Goal: Obtain resource: Obtain resource

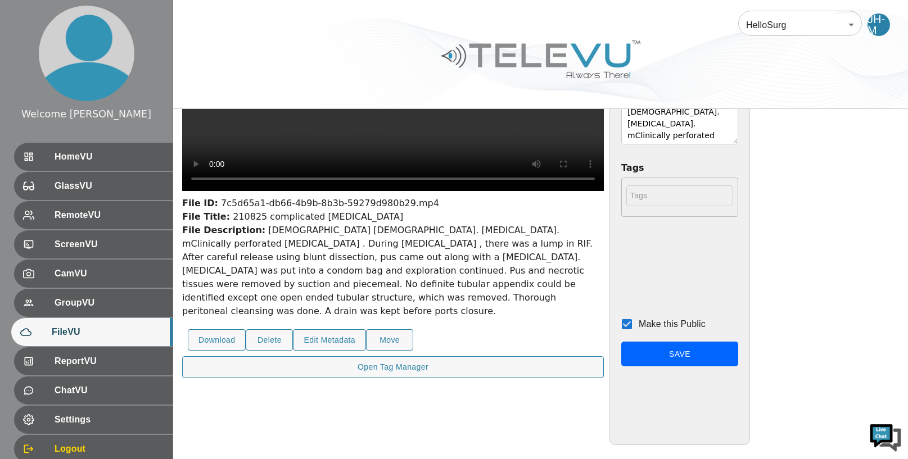
scroll to position [197, 0]
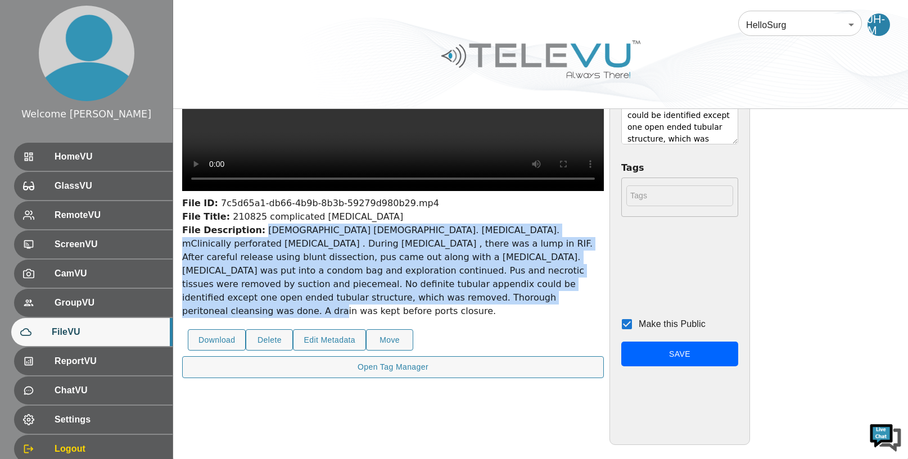
drag, startPoint x: 257, startPoint y: 254, endPoint x: 354, endPoint y: 324, distance: 119.4
click at [354, 318] on div "File Description: [DEMOGRAPHIC_DATA] [DEMOGRAPHIC_DATA]. [MEDICAL_DATA]. mClini…" at bounding box center [393, 271] width 422 height 94
copy div "[DEMOGRAPHIC_DATA] [DEMOGRAPHIC_DATA]. [MEDICAL_DATA]. mClinically perforated […"
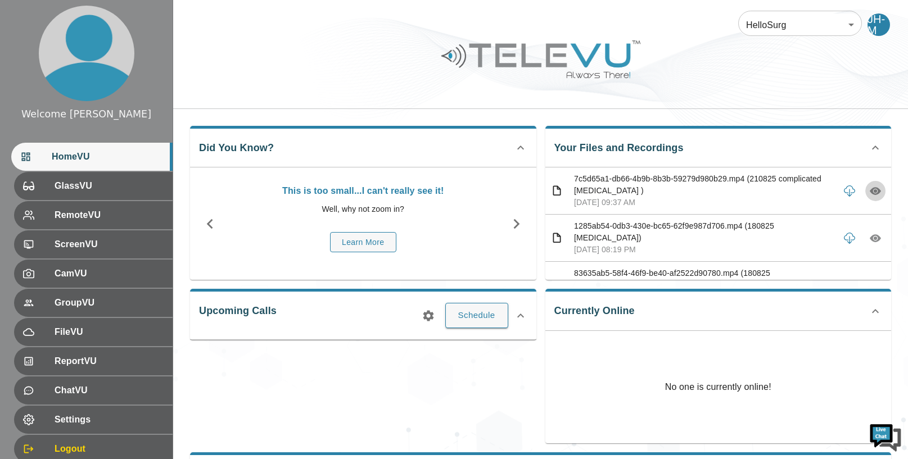
click at [875, 188] on icon "button" at bounding box center [875, 191] width 11 height 8
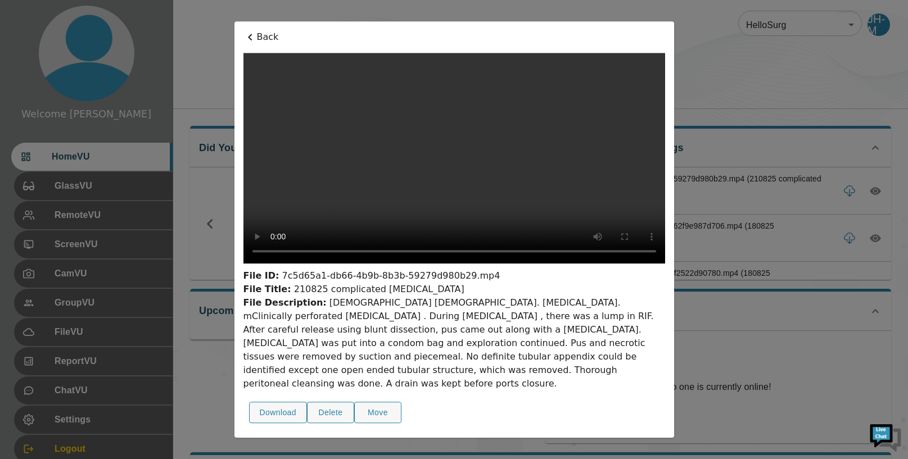
drag, startPoint x: 318, startPoint y: 250, endPoint x: 347, endPoint y: 296, distance: 55.1
click at [318, 296] on div "File Description: [DEMOGRAPHIC_DATA] [DEMOGRAPHIC_DATA]. [MEDICAL_DATA]. mClini…" at bounding box center [454, 343] width 422 height 94
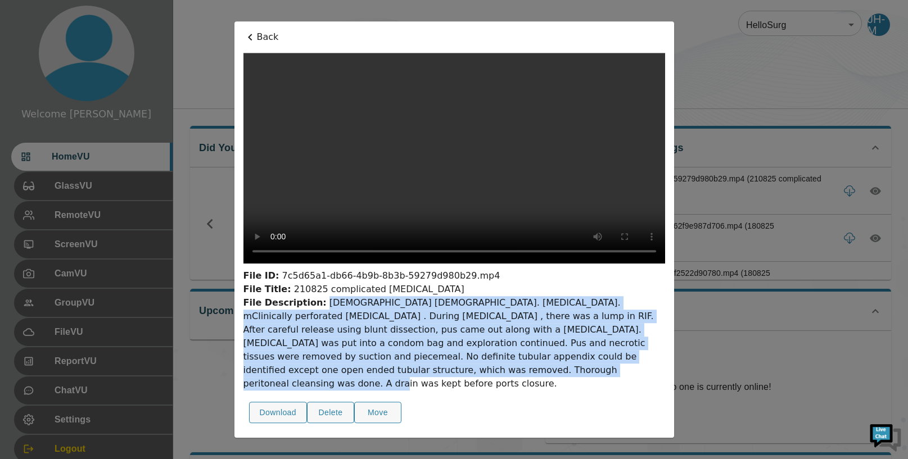
drag, startPoint x: 347, startPoint y: 296, endPoint x: 401, endPoint y: 390, distance: 107.5
click at [401, 390] on div "File Description: [DEMOGRAPHIC_DATA] [DEMOGRAPHIC_DATA]. [MEDICAL_DATA]. mClini…" at bounding box center [454, 343] width 422 height 94
copy div "[DEMOGRAPHIC_DATA] [DEMOGRAPHIC_DATA]. [MEDICAL_DATA]. mClinically perforated […"
